Goal: Task Accomplishment & Management: Manage account settings

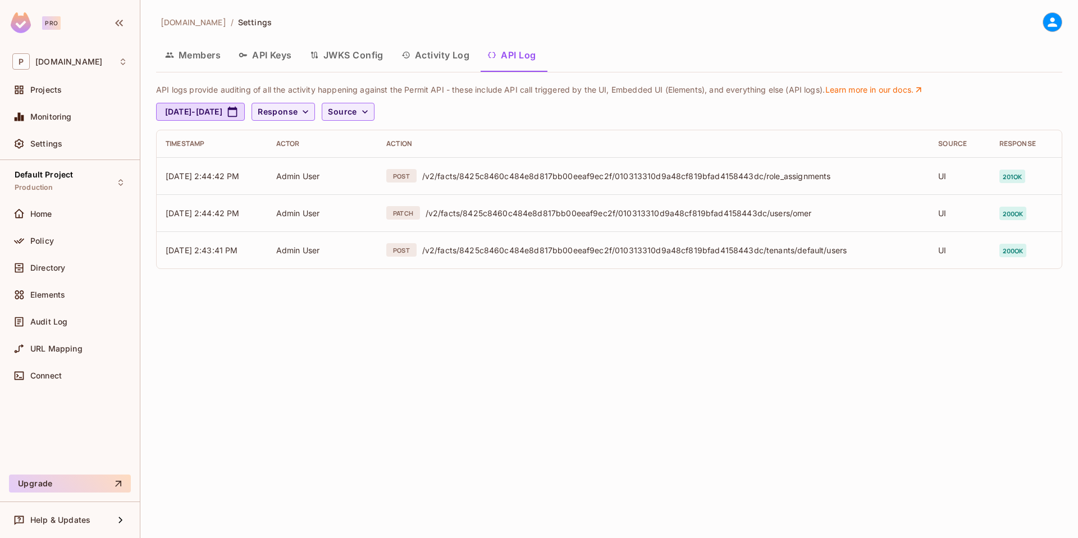
click at [358, 327] on div "[DOMAIN_NAME] / Settings Members API Keys JWKS Config Activity Log API Log API …" at bounding box center [609, 269] width 938 height 538
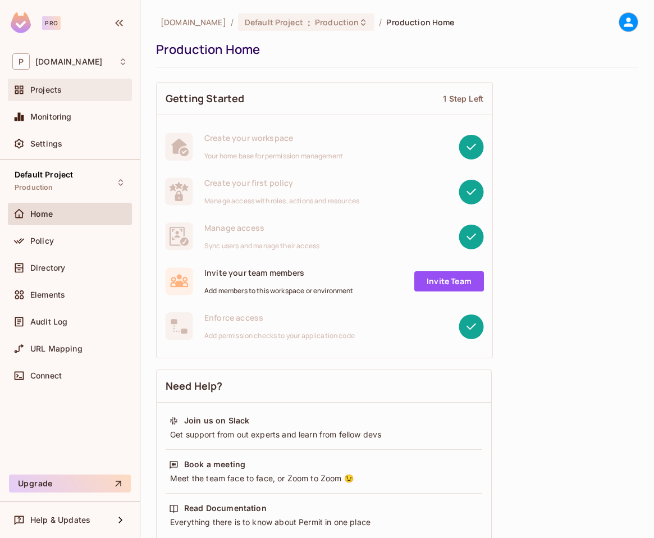
click at [69, 86] on div "Projects" at bounding box center [78, 89] width 97 height 9
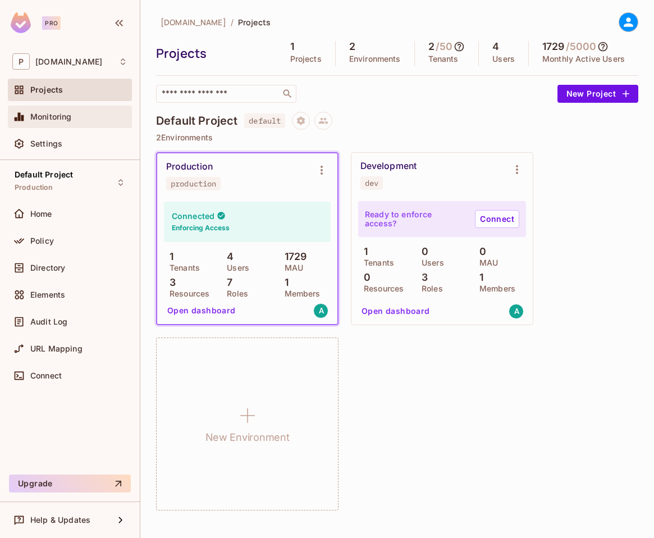
click at [71, 111] on div "Monitoring" at bounding box center [69, 116] width 115 height 13
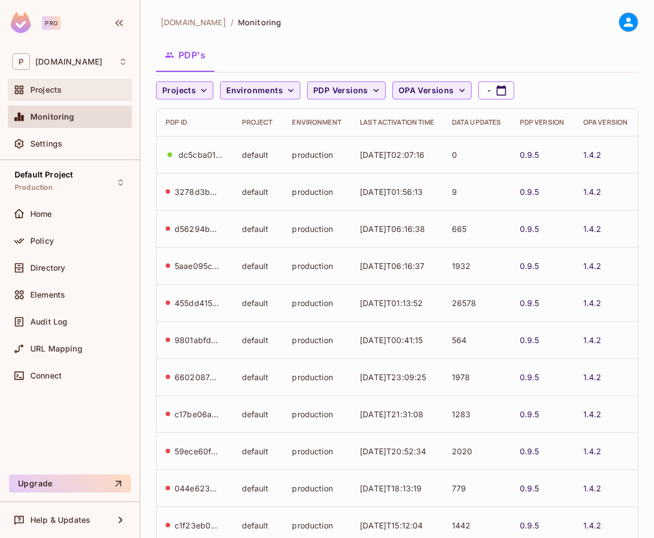
click at [65, 93] on div "Projects" at bounding box center [78, 89] width 97 height 9
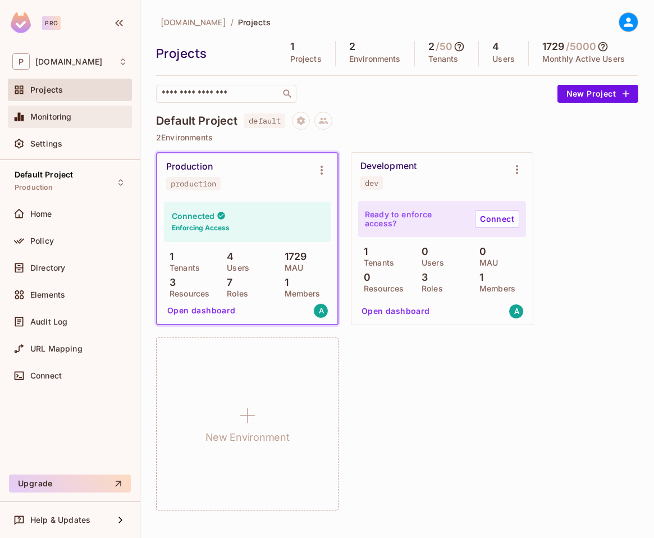
click at [63, 121] on div "Monitoring" at bounding box center [69, 116] width 115 height 13
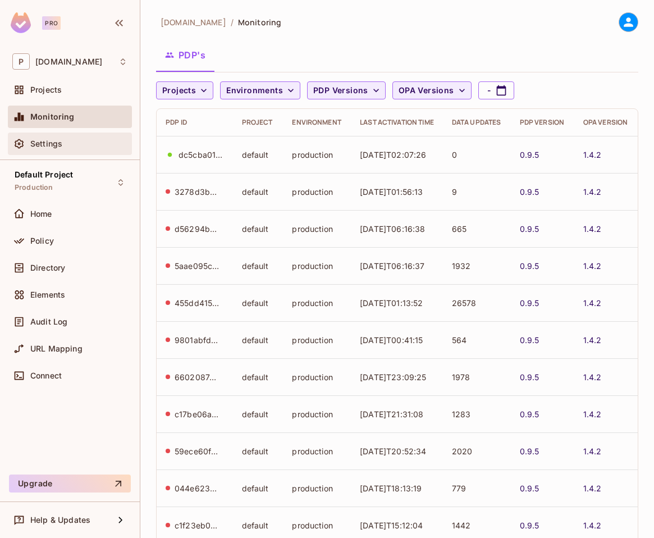
click at [61, 143] on span "Settings" at bounding box center [46, 143] width 32 height 9
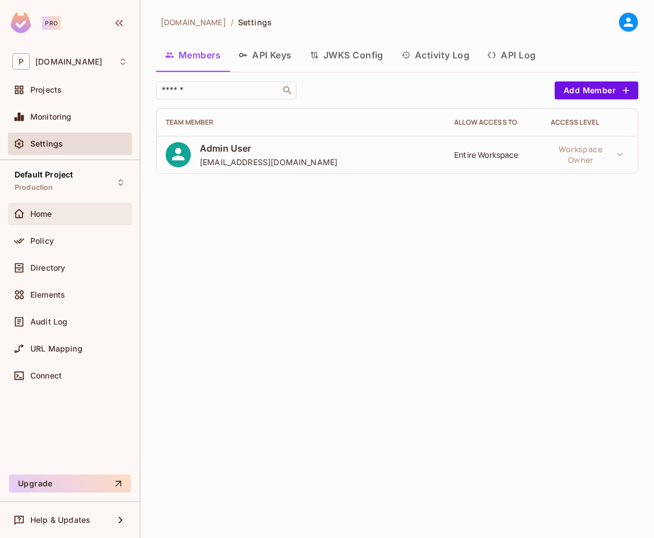
click at [49, 213] on span "Home" at bounding box center [41, 213] width 22 height 9
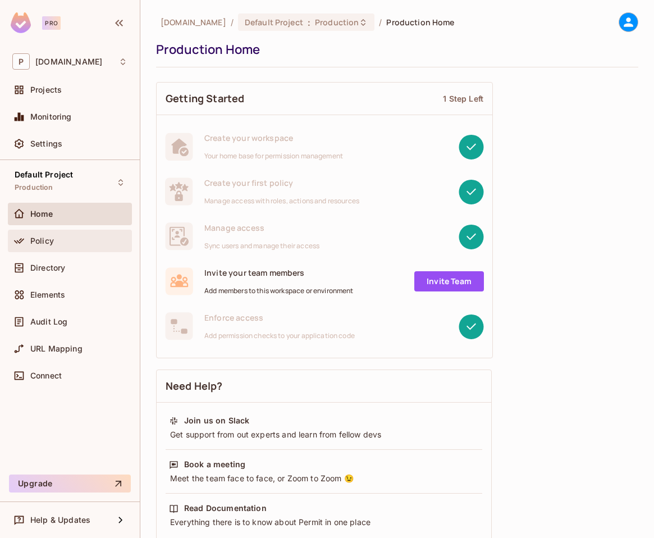
click at [51, 234] on div "Policy" at bounding box center [69, 240] width 115 height 13
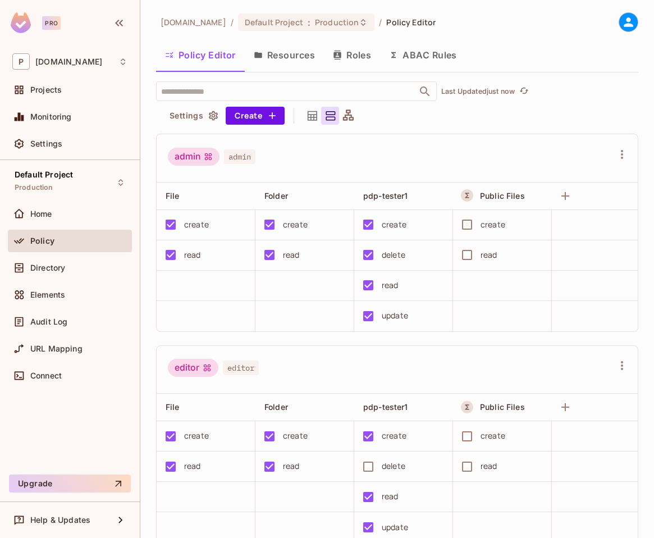
click at [274, 62] on button "Resources" at bounding box center [284, 55] width 79 height 28
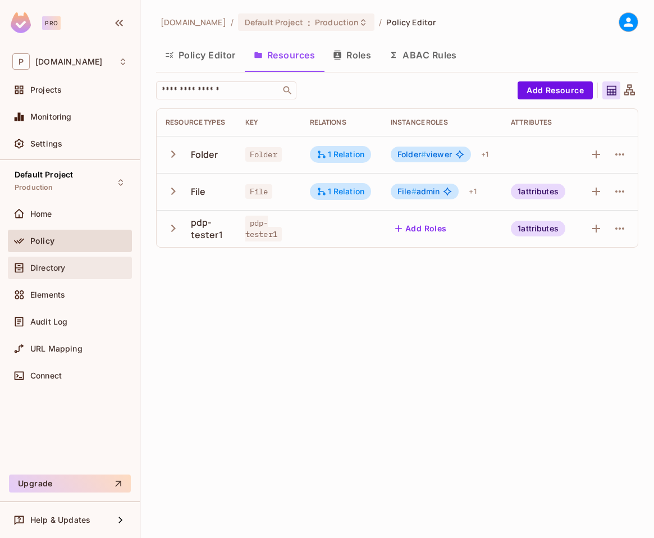
click at [50, 266] on span "Directory" at bounding box center [47, 267] width 35 height 9
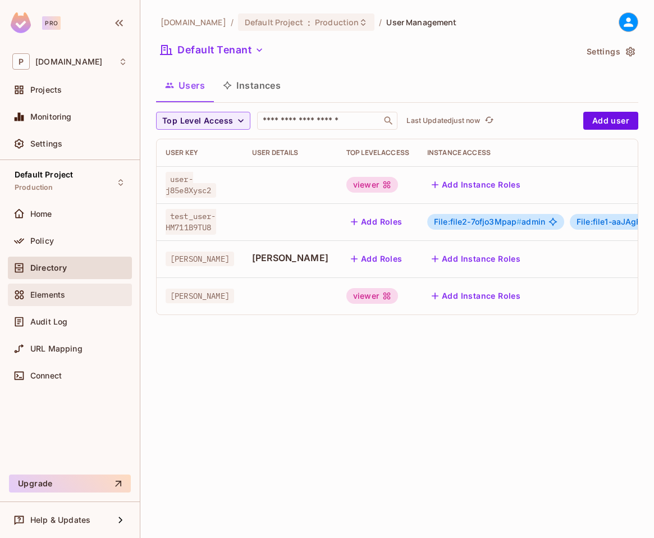
click at [62, 296] on span "Elements" at bounding box center [47, 294] width 35 height 9
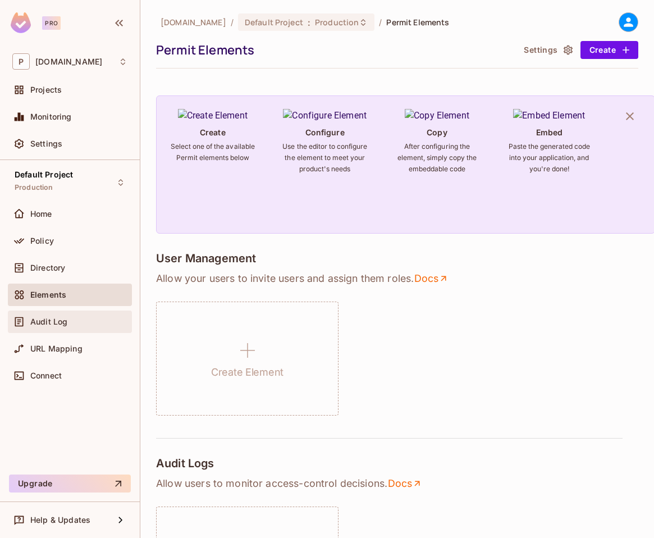
click at [56, 321] on span "Audit Log" at bounding box center [48, 321] width 37 height 9
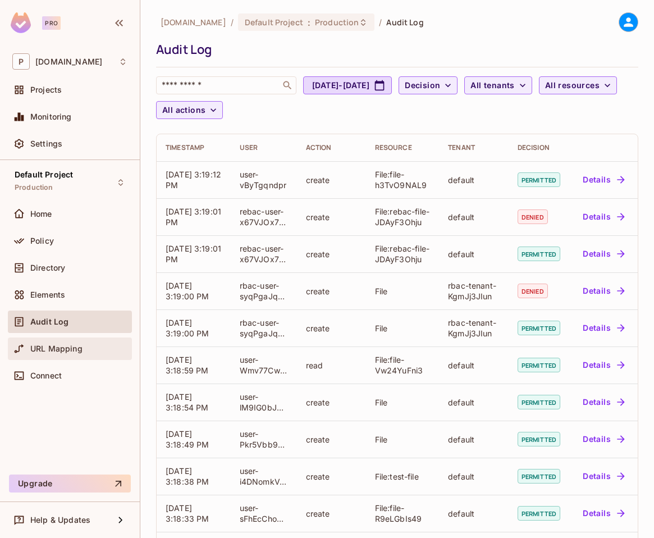
click at [60, 347] on span "URL Mapping" at bounding box center [56, 348] width 52 height 9
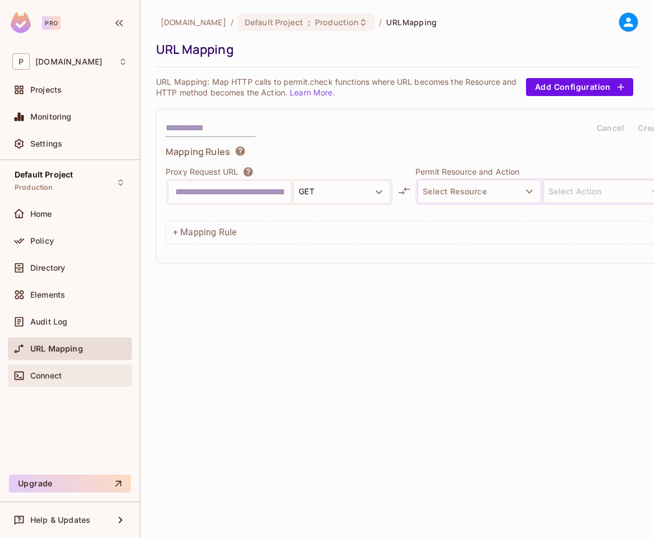
click at [62, 364] on div "Connect" at bounding box center [70, 375] width 124 height 22
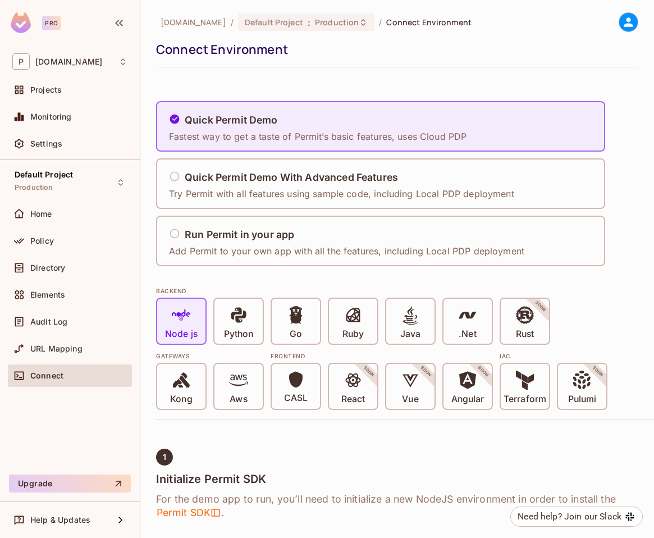
click at [624, 21] on icon at bounding box center [629, 22] width 10 height 10
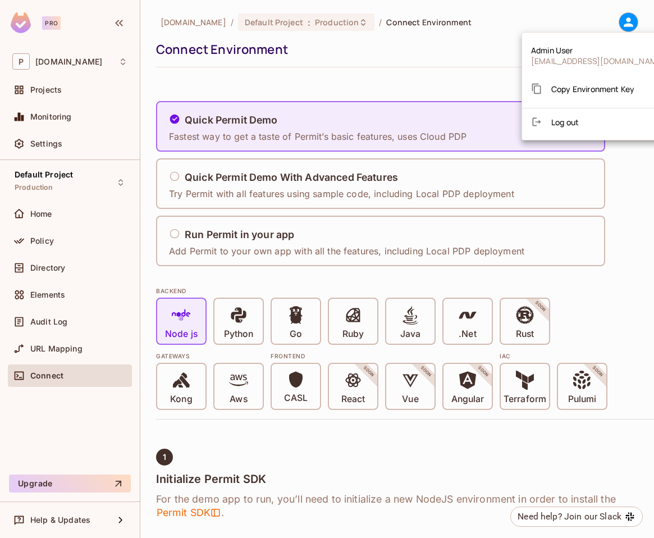
click at [577, 94] on div "Copy Environment Key" at bounding box center [582, 88] width 103 height 22
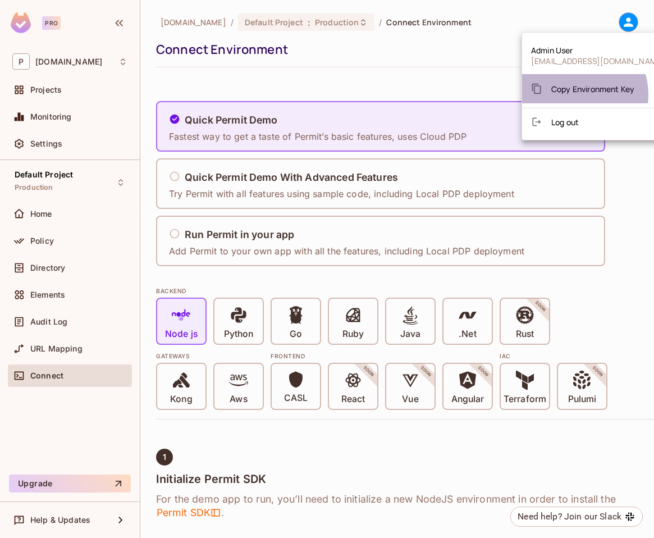
click at [577, 94] on div "Copy Environment Key" at bounding box center [582, 88] width 103 height 22
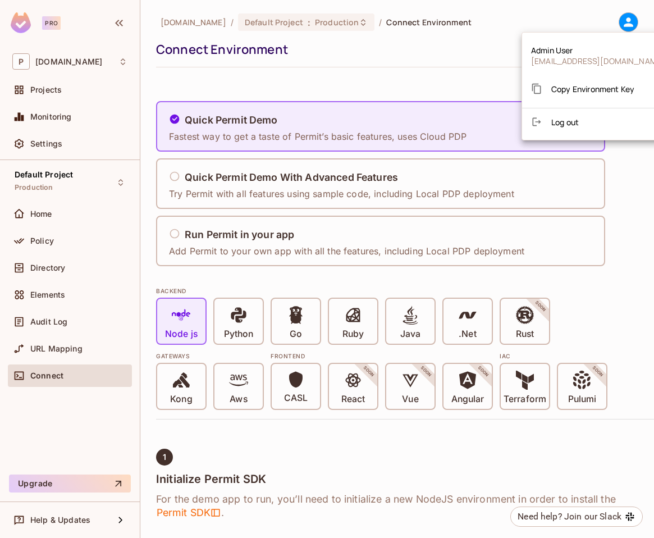
click at [577, 94] on div "Copy Environment Key" at bounding box center [582, 88] width 103 height 22
click at [584, 93] on span "Copy Environment Key" at bounding box center [592, 89] width 83 height 11
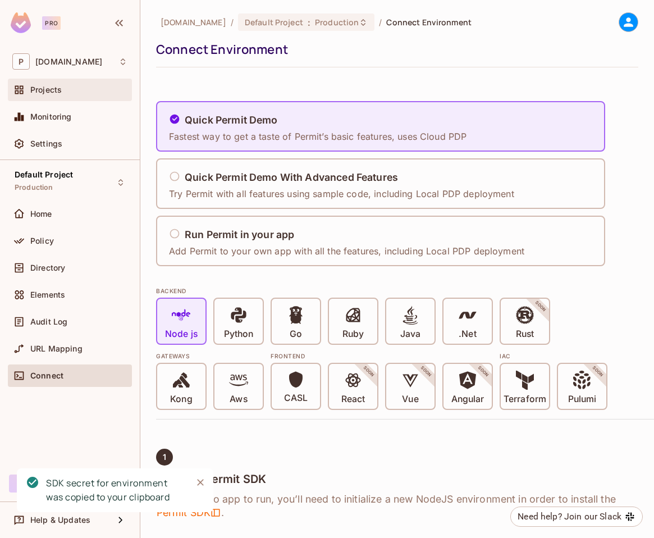
click at [67, 85] on div "Projects" at bounding box center [78, 89] width 97 height 9
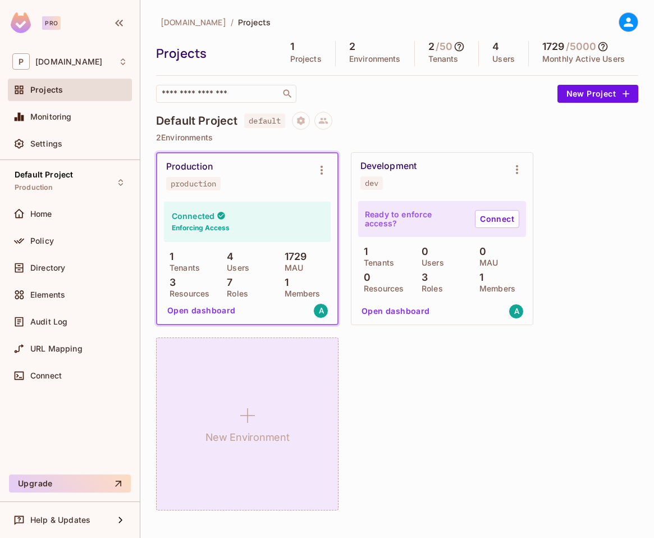
click at [247, 395] on div "New Environment" at bounding box center [247, 423] width 183 height 173
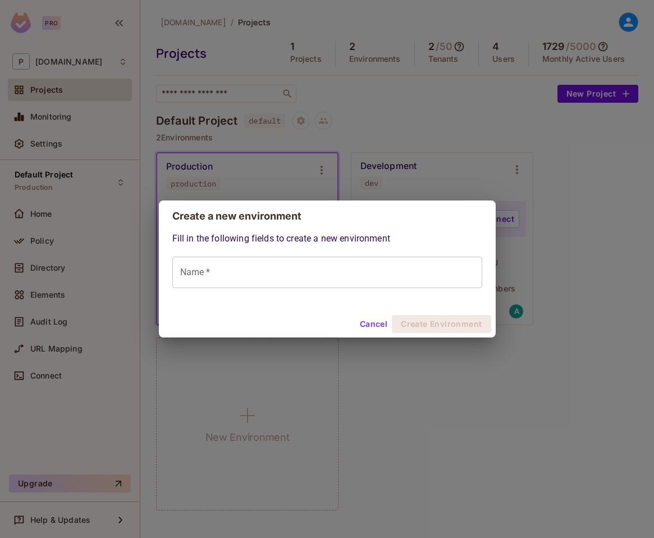
click at [231, 282] on input "Name *" at bounding box center [327, 272] width 310 height 31
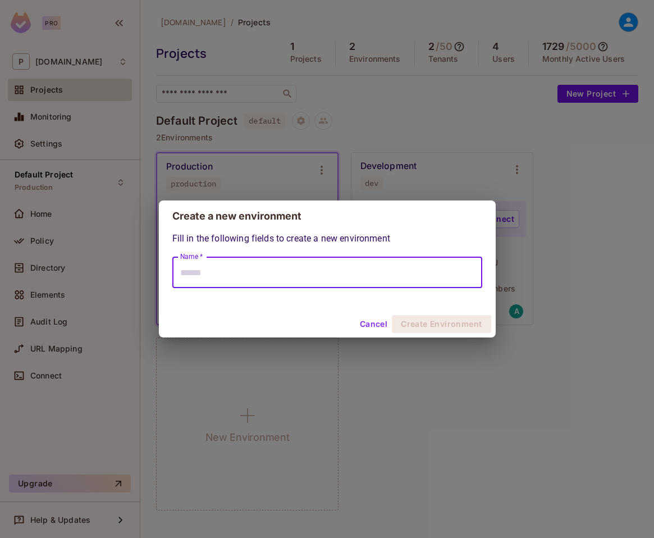
type input "******"
click at [420, 323] on button "Create Environment" at bounding box center [441, 324] width 99 height 18
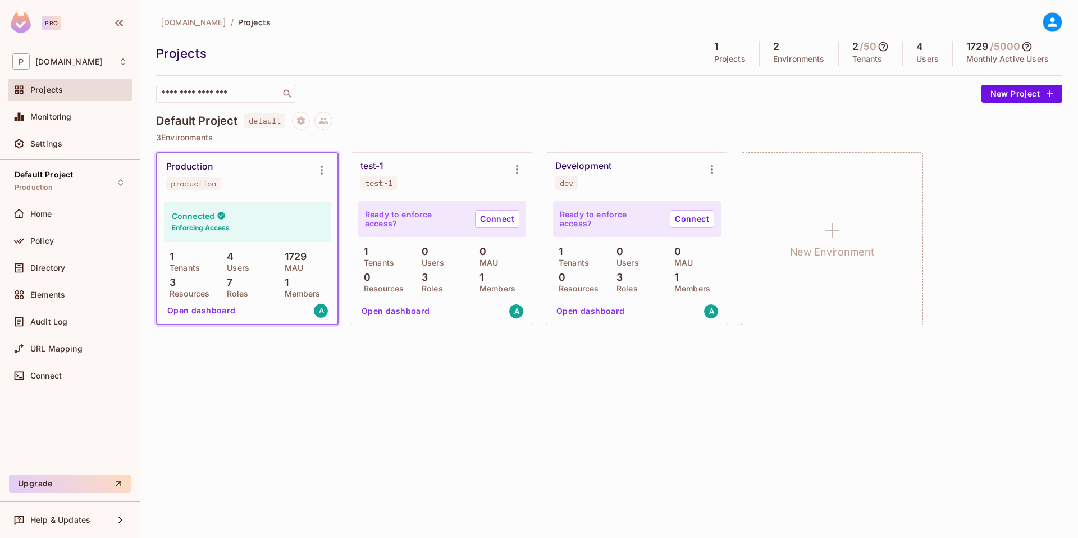
click at [409, 47] on div "Projects" at bounding box center [425, 53] width 539 height 17
